Goal: Communication & Community: Answer question/provide support

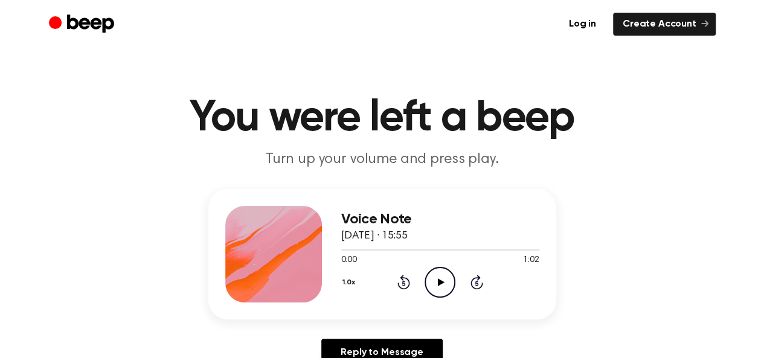
click at [433, 287] on icon "Play Audio" at bounding box center [440, 282] width 31 height 31
click at [439, 278] on icon "Play Audio" at bounding box center [440, 282] width 31 height 31
click at [435, 275] on icon "Play Audio" at bounding box center [440, 282] width 31 height 31
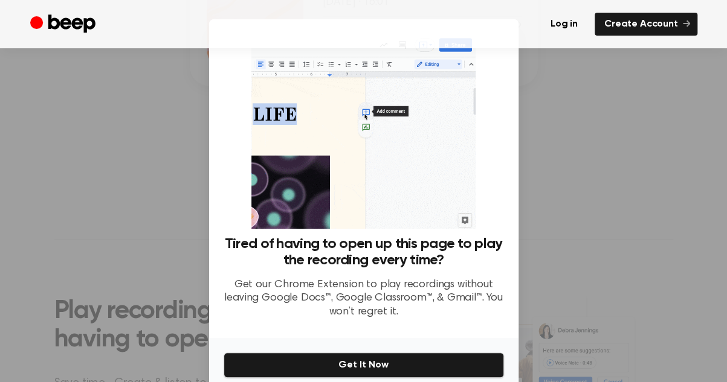
scroll to position [53, 0]
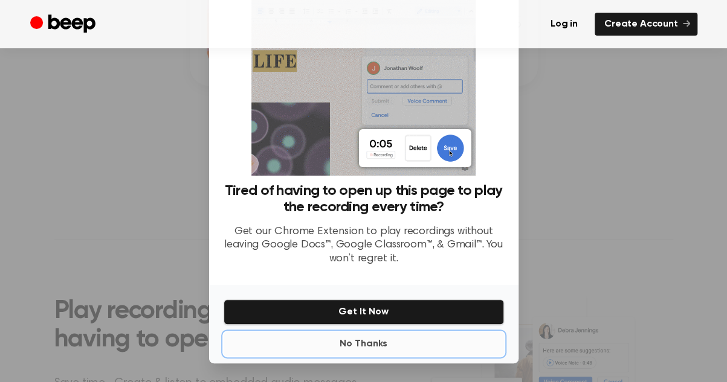
click at [366, 350] on button "No Thanks" at bounding box center [364, 344] width 280 height 24
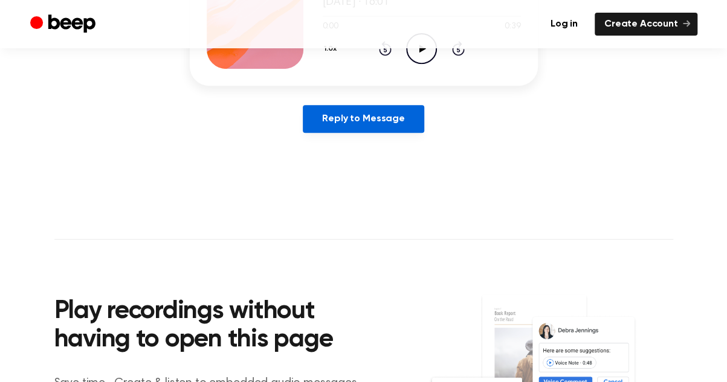
click at [385, 120] on link "Reply to Message" at bounding box center [363, 119] width 121 height 28
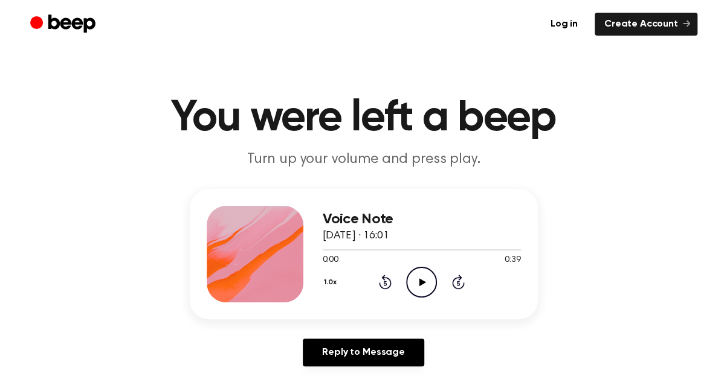
click at [417, 282] on icon "Play Audio" at bounding box center [421, 282] width 31 height 31
